Goal: Information Seeking & Learning: Learn about a topic

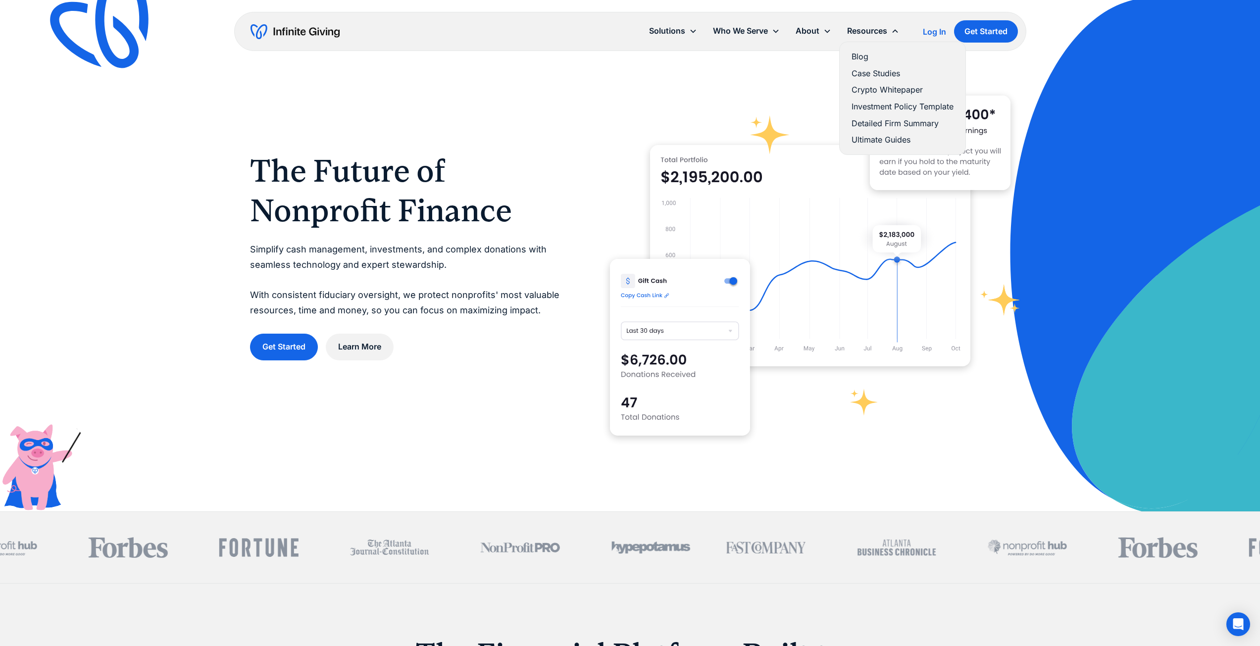
click at [896, 121] on link "Detailed Firm Summary" at bounding box center [902, 123] width 102 height 13
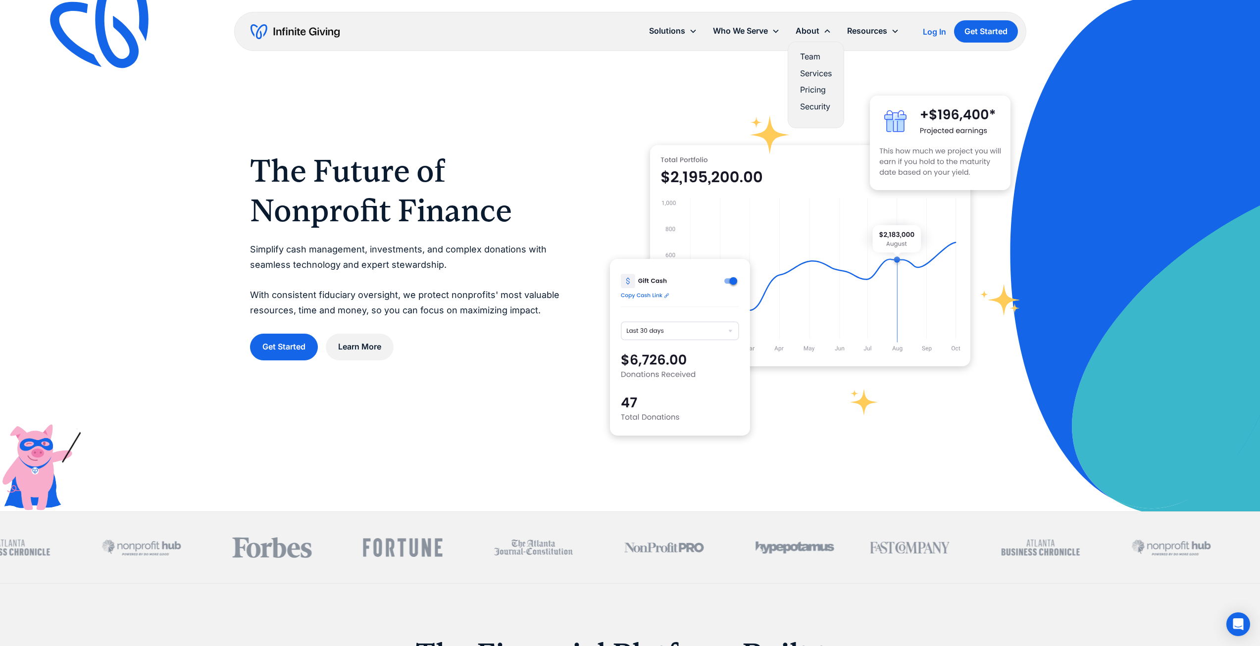
click at [821, 89] on link "Pricing" at bounding box center [816, 89] width 32 height 13
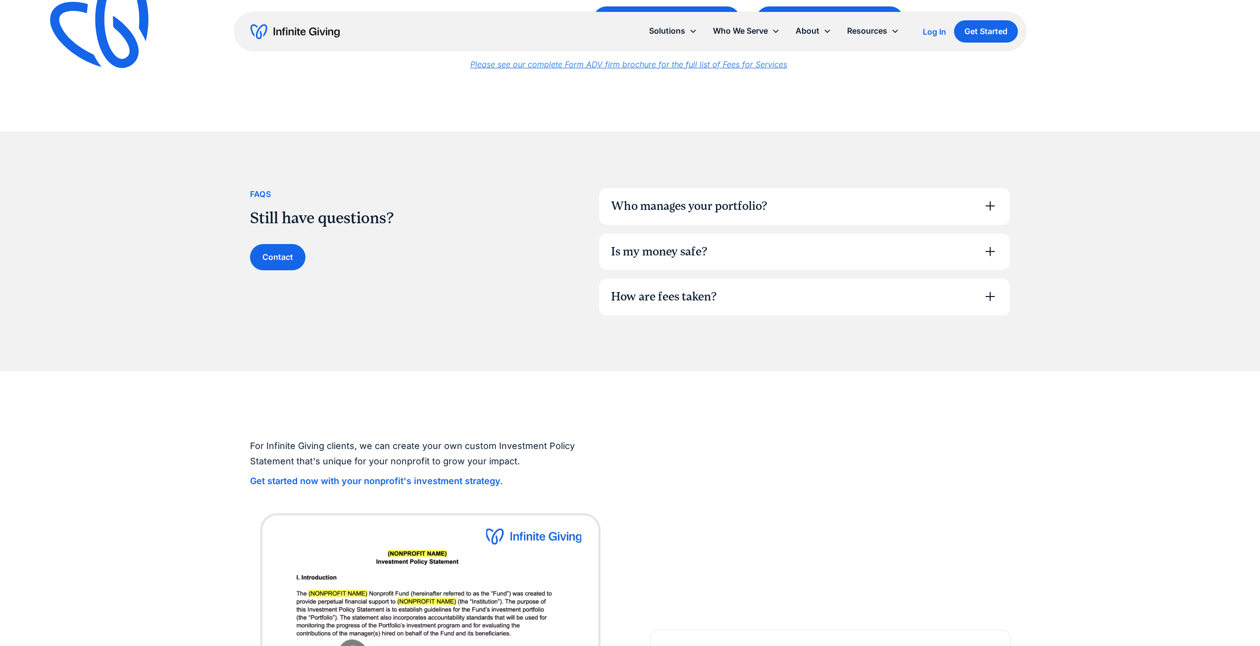
scroll to position [660, 0]
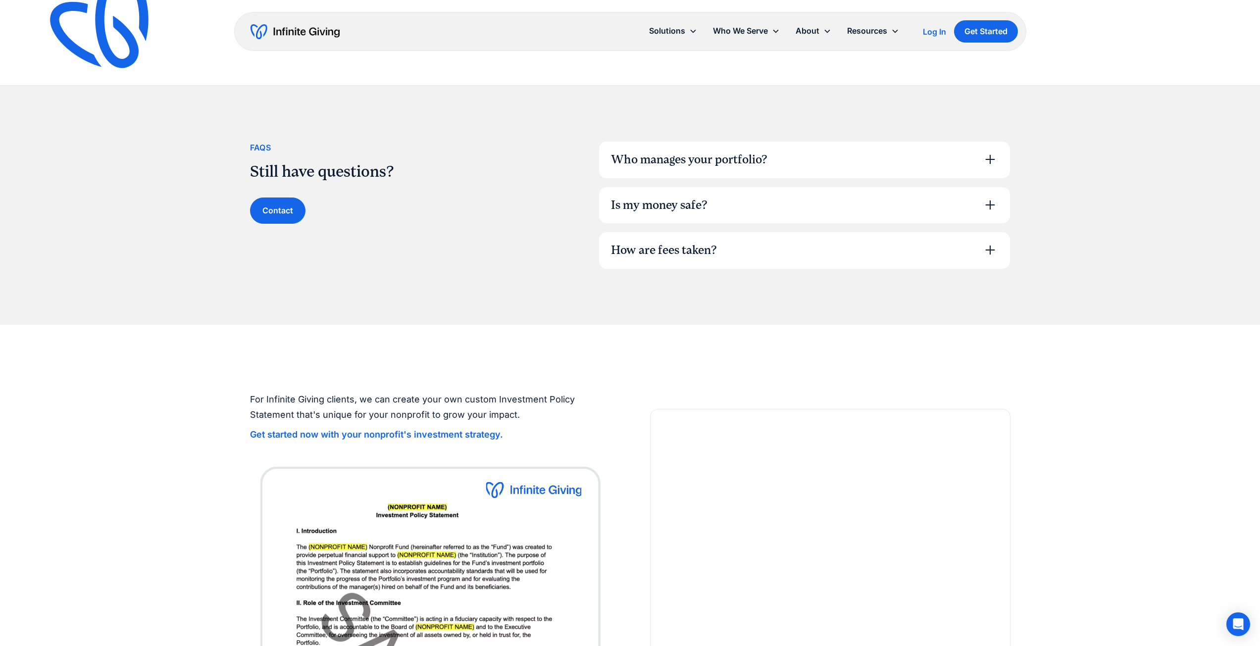
click at [797, 251] on div "How are fees taken?" at bounding box center [804, 250] width 411 height 37
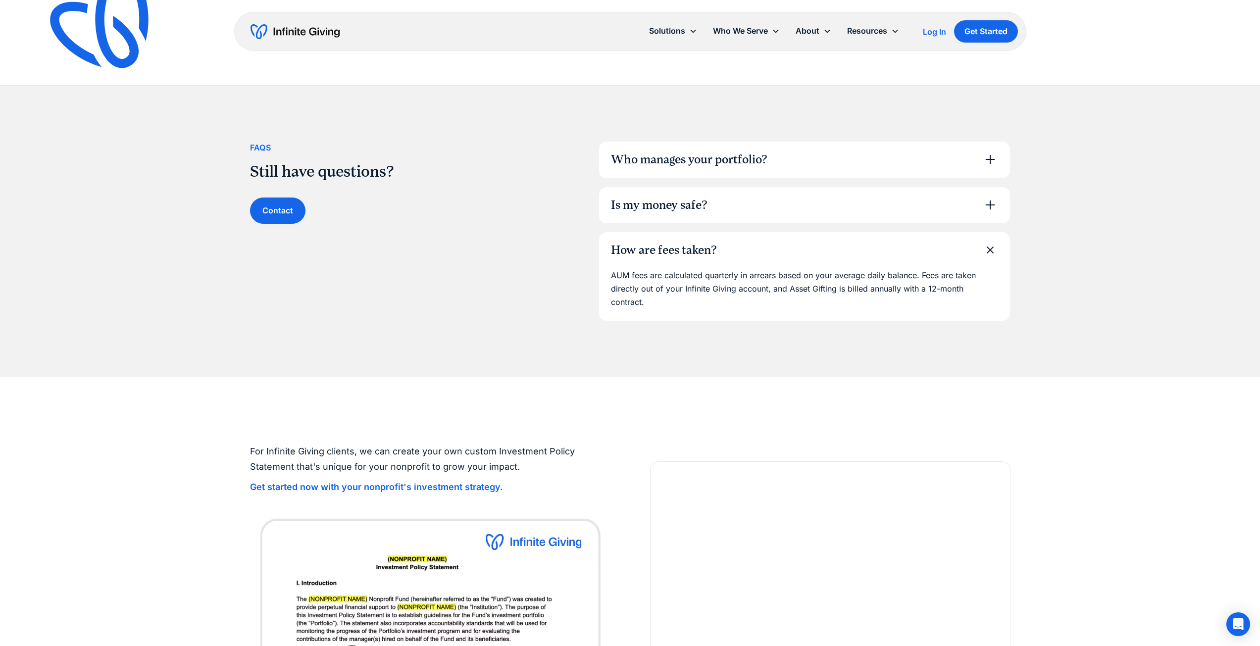
click at [797, 251] on div "How are fees taken?" at bounding box center [804, 250] width 411 height 37
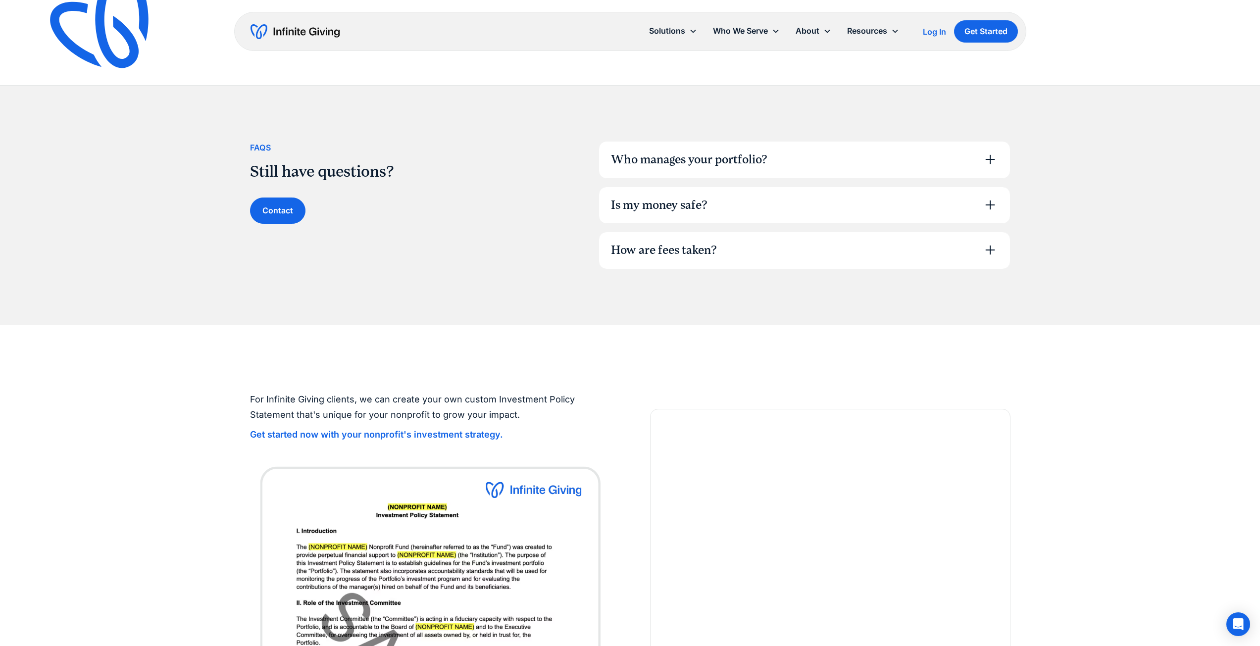
click at [797, 251] on div "How are fees taken?" at bounding box center [804, 250] width 411 height 37
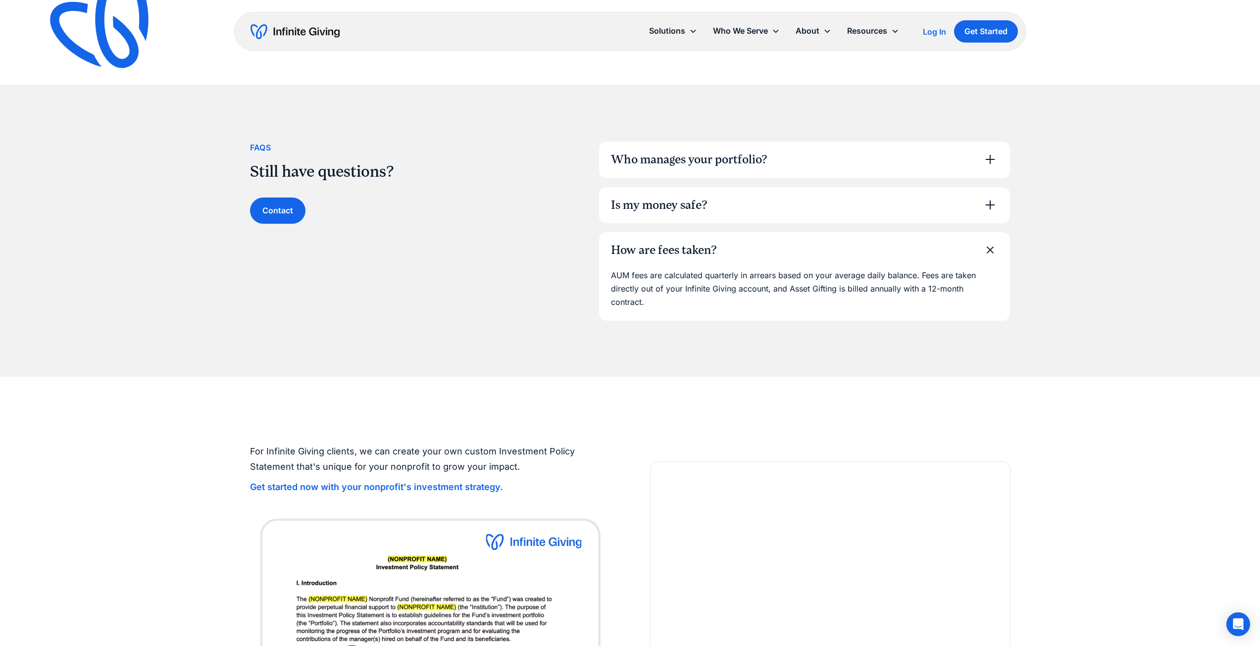
click at [797, 251] on div "How are fees taken?" at bounding box center [804, 250] width 411 height 37
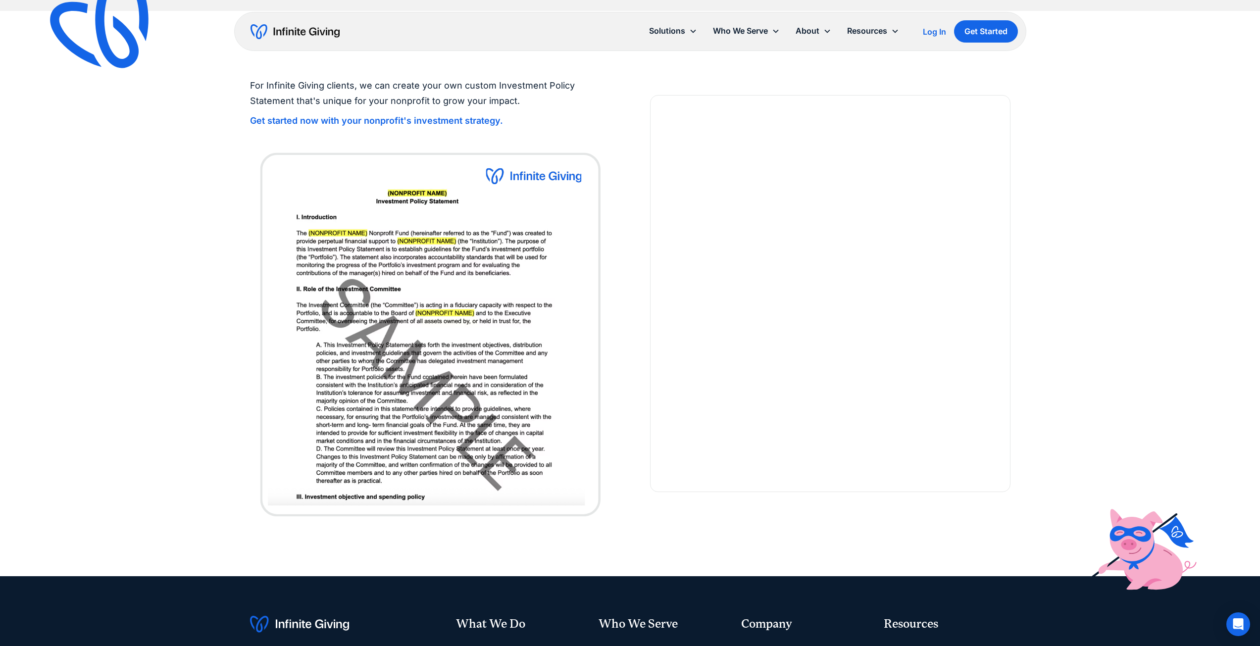
scroll to position [825, 0]
